Goal: Find contact information: Find contact information

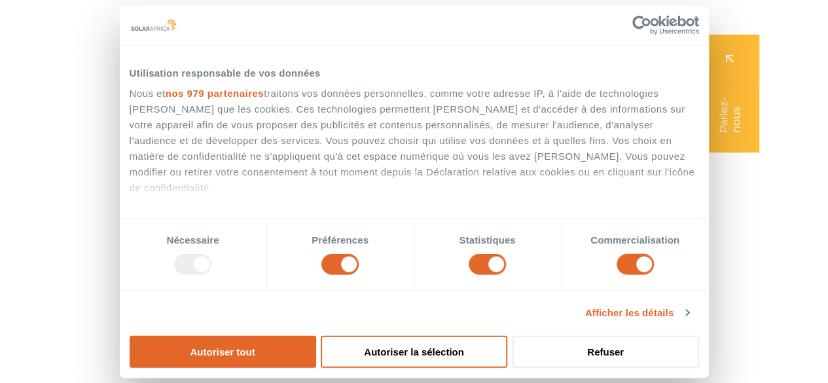
click at [316, 335] on button "Autoriser tout" at bounding box center [223, 351] width 187 height 32
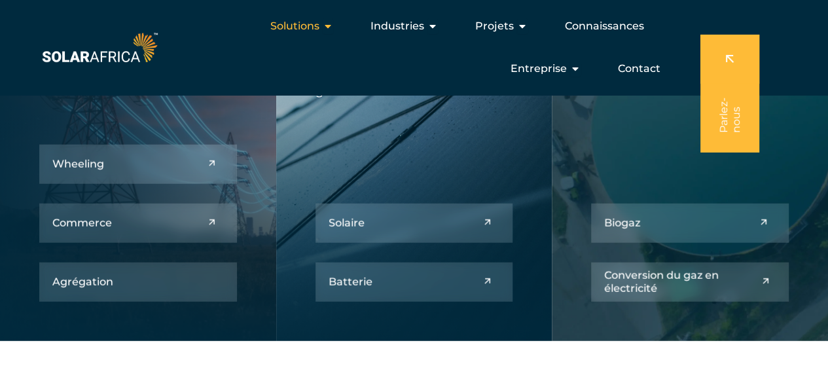
scroll to position [1563, 0]
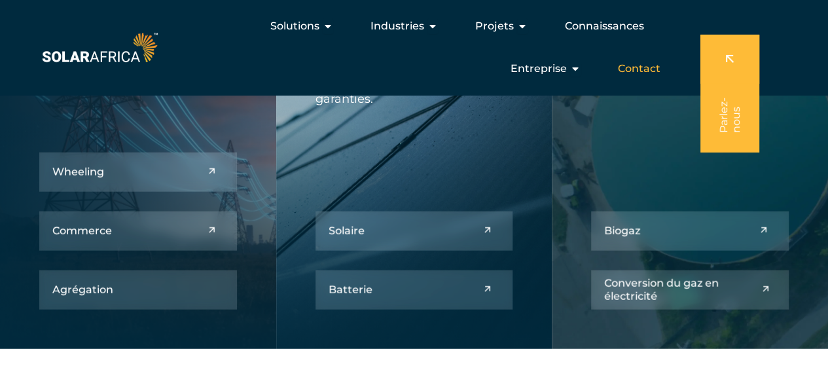
click at [638, 67] on font "Contact" at bounding box center [639, 68] width 43 height 12
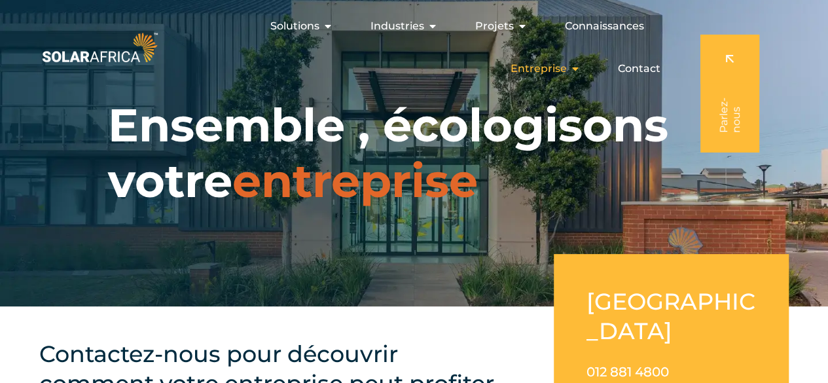
click at [564, 79] on div "Entreprise Close Company Entreprise ouverte" at bounding box center [545, 69] width 91 height 26
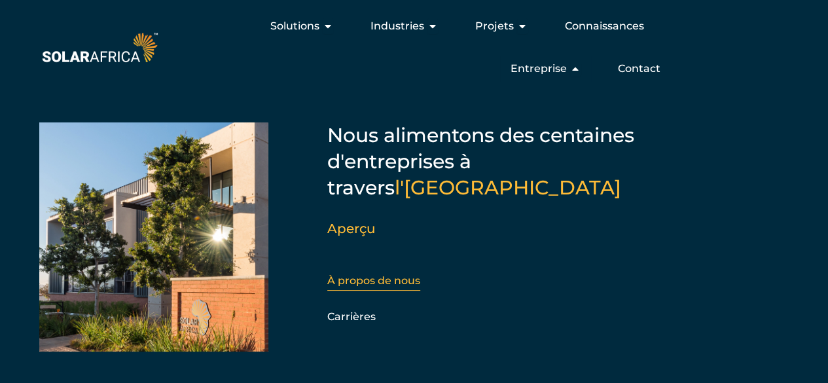
click at [357, 282] on font "À propos de nous" at bounding box center [373, 280] width 93 height 12
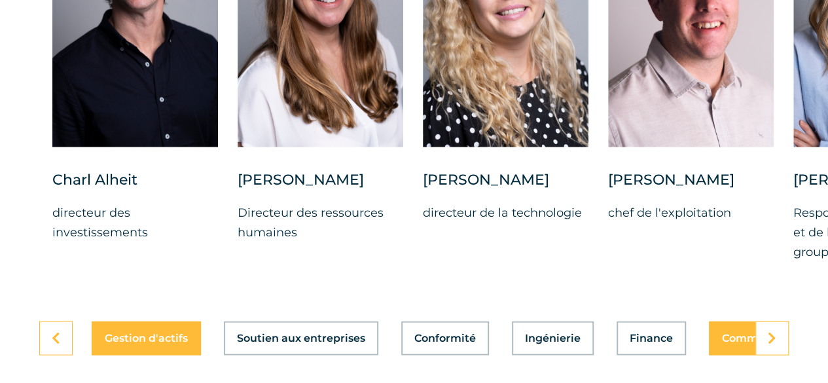
scroll to position [3798, 0]
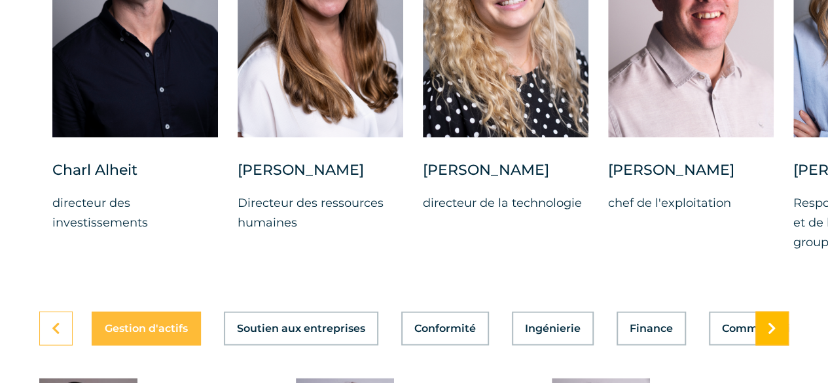
click at [785, 312] on link at bounding box center [771, 329] width 33 height 34
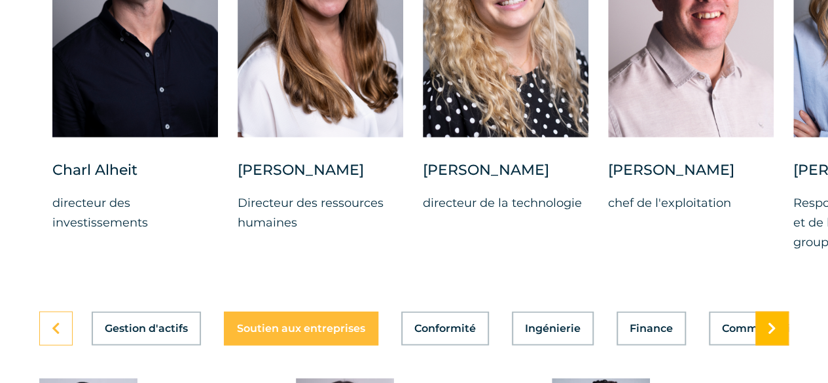
click at [785, 312] on link at bounding box center [771, 329] width 33 height 34
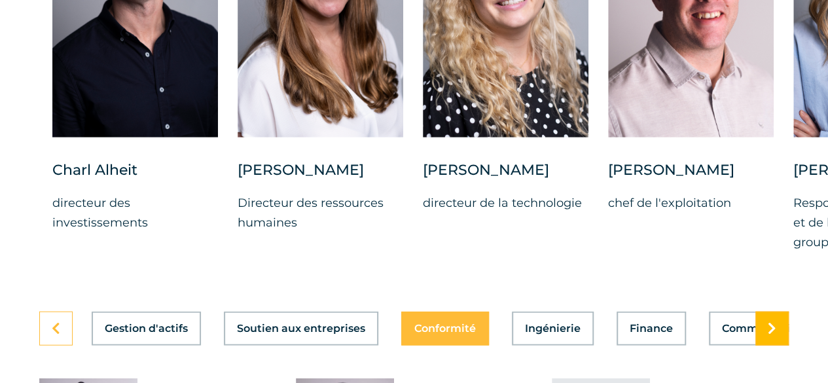
click at [785, 312] on link at bounding box center [771, 329] width 33 height 34
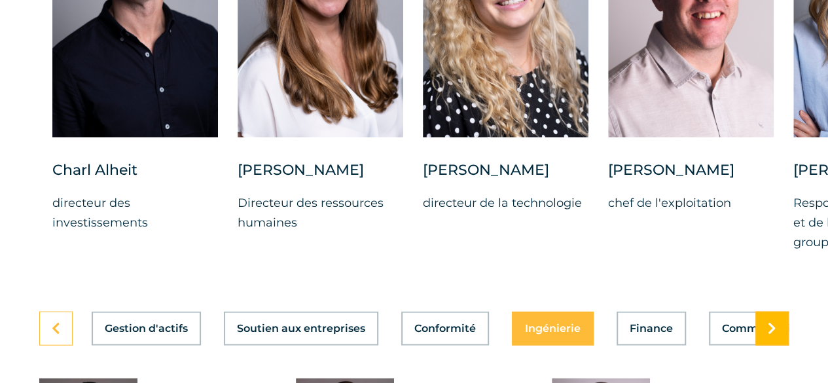
click at [785, 312] on link at bounding box center [771, 329] width 33 height 34
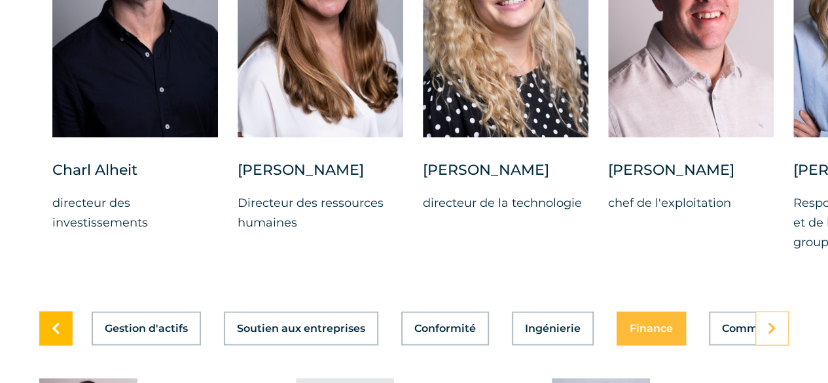
click at [58, 312] on link at bounding box center [55, 329] width 33 height 34
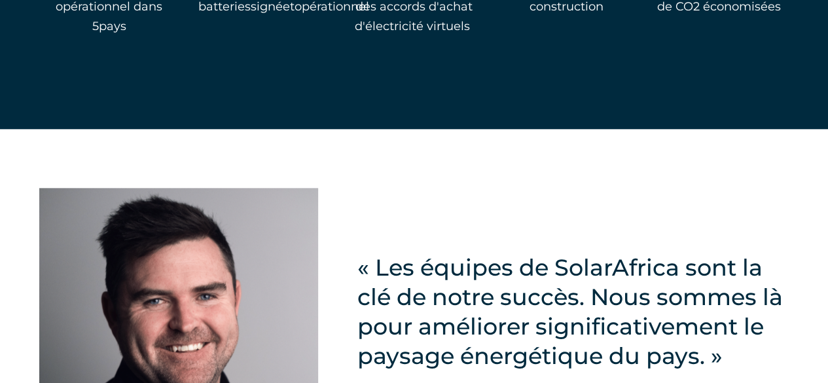
scroll to position [3162, 0]
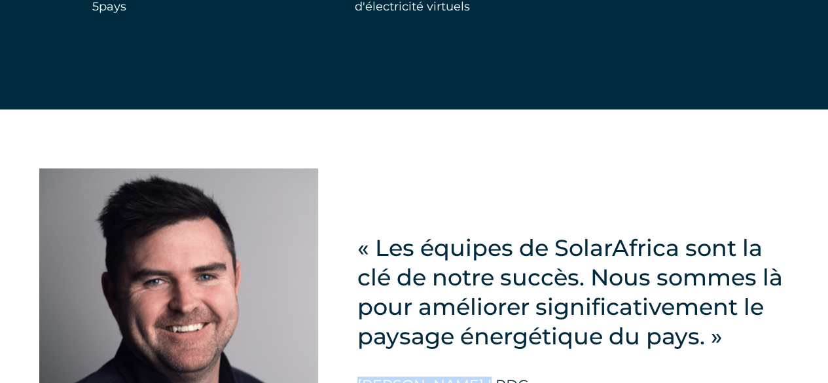
drag, startPoint x: 480, startPoint y: 292, endPoint x: 352, endPoint y: 289, distance: 128.3
click at [352, 289] on div "« Les équipes de SolarAfrica sont la clé de notre succès. Nous sommes là pour a…" at bounding box center [414, 303] width 828 height 389
copy font "[PERSON_NAME]"
